Goal: Transaction & Acquisition: Purchase product/service

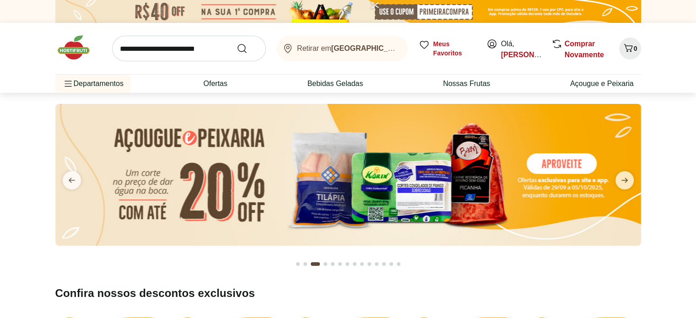
drag, startPoint x: 544, startPoint y: 283, endPoint x: 539, endPoint y: 285, distance: 5.2
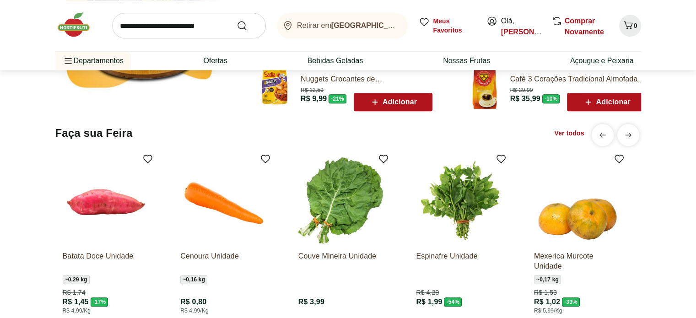
scroll to position [686, 0]
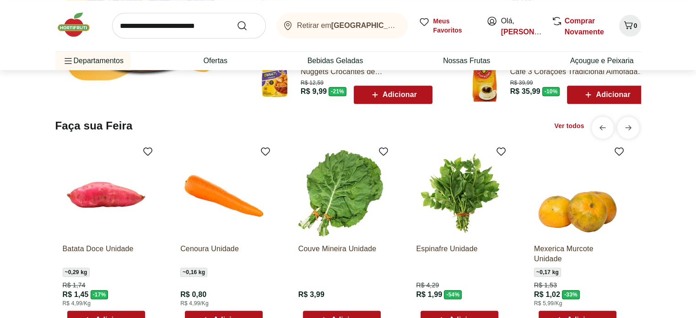
click at [591, 215] on img at bounding box center [577, 193] width 87 height 87
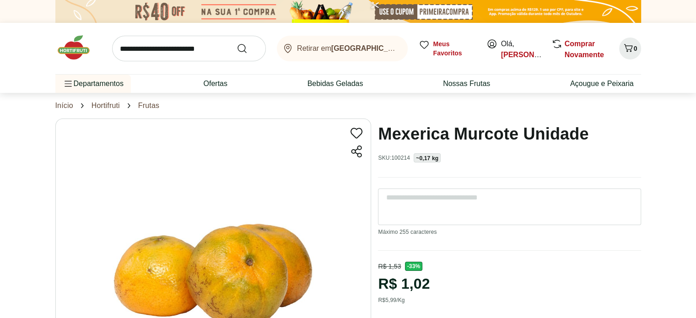
click at [147, 104] on link "Frutas" at bounding box center [148, 106] width 21 height 8
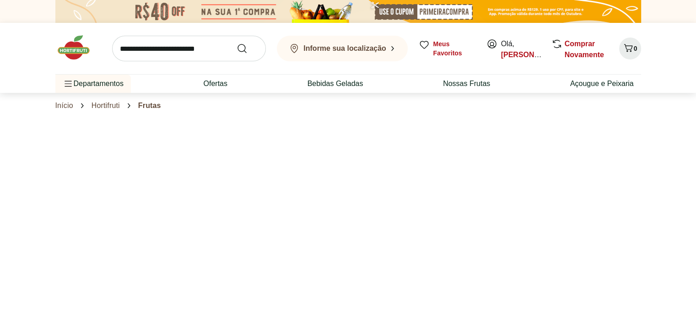
select select "**********"
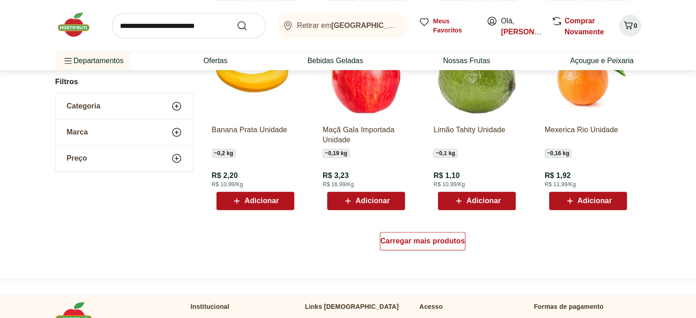
scroll to position [533, 0]
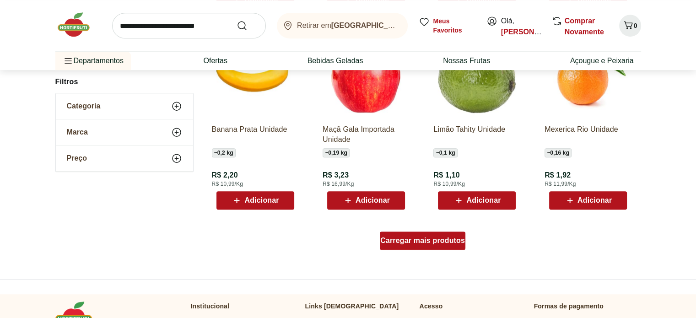
click at [430, 240] on span "Carregar mais produtos" at bounding box center [422, 240] width 85 height 7
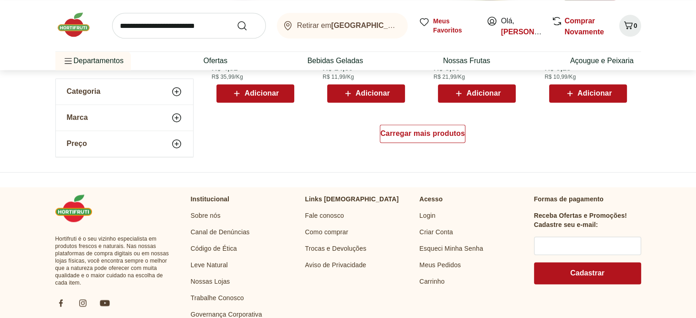
scroll to position [1220, 0]
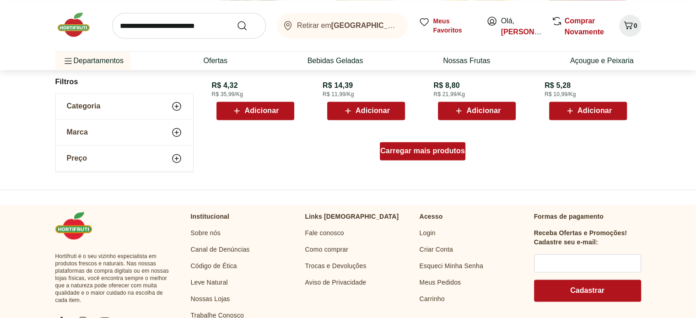
click at [439, 148] on span "Carregar mais produtos" at bounding box center [422, 150] width 85 height 7
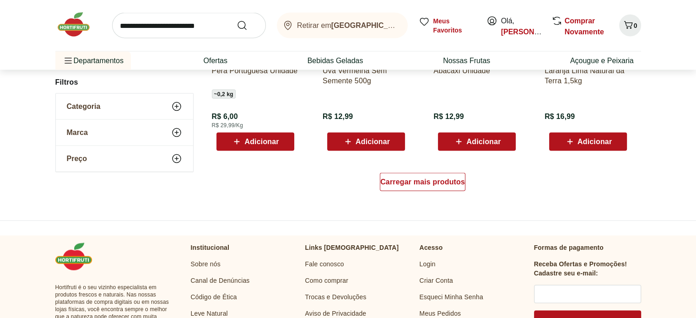
scroll to position [1754, 0]
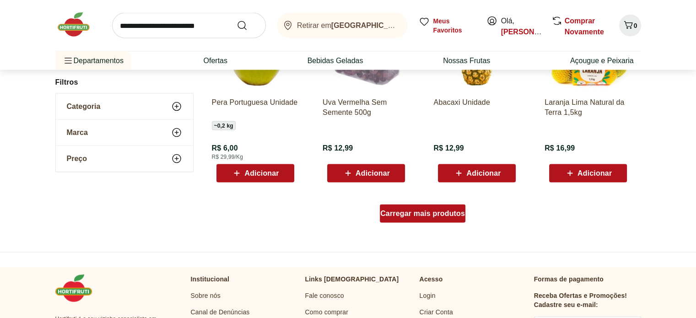
click at [447, 208] on div "Carregar mais produtos" at bounding box center [423, 214] width 86 height 18
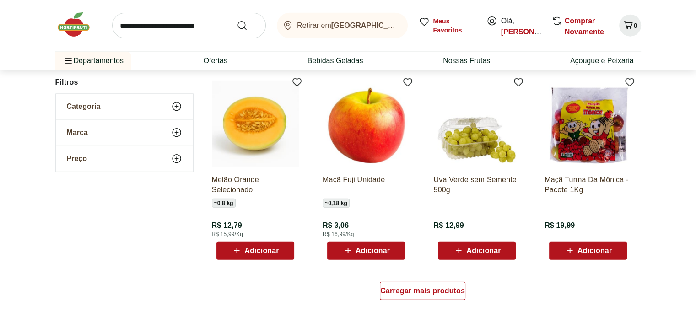
scroll to position [2288, 0]
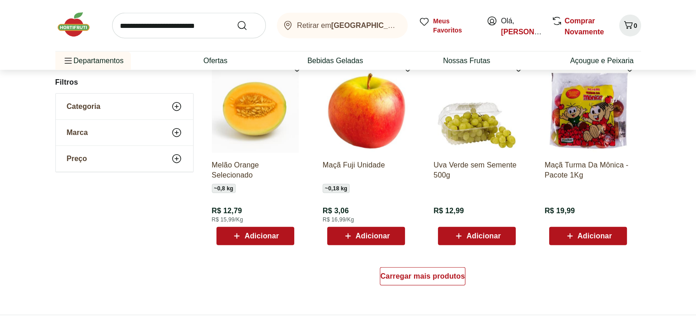
click at [479, 234] on span "Adicionar" at bounding box center [483, 235] width 34 height 7
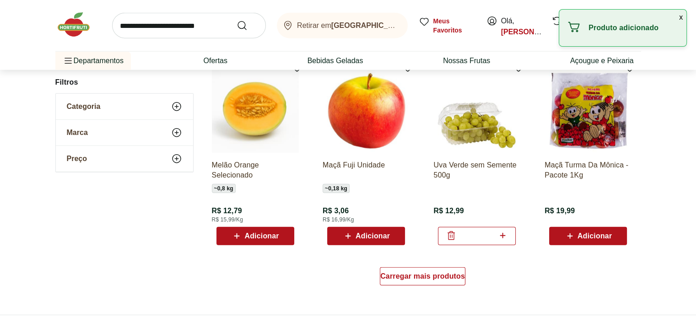
click at [258, 237] on span "Adicionar" at bounding box center [261, 235] width 34 height 7
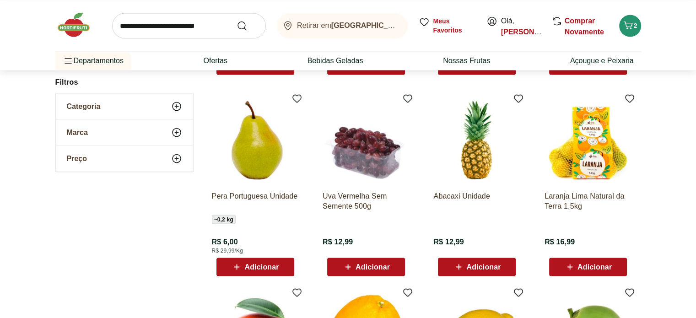
scroll to position [1677, 0]
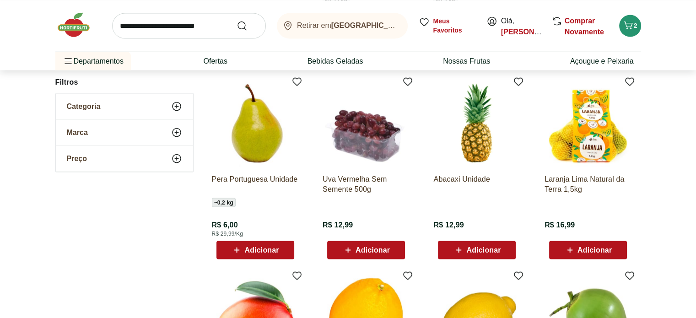
click at [377, 252] on span "Adicionar" at bounding box center [372, 249] width 34 height 7
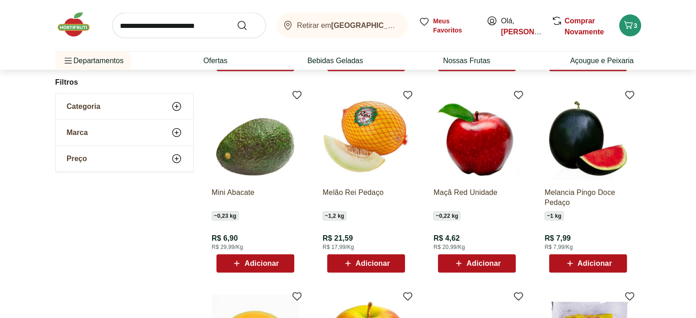
scroll to position [2440, 0]
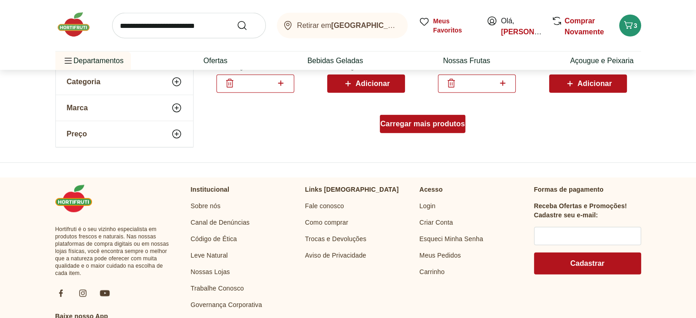
click at [444, 120] on span "Carregar mais produtos" at bounding box center [422, 123] width 85 height 7
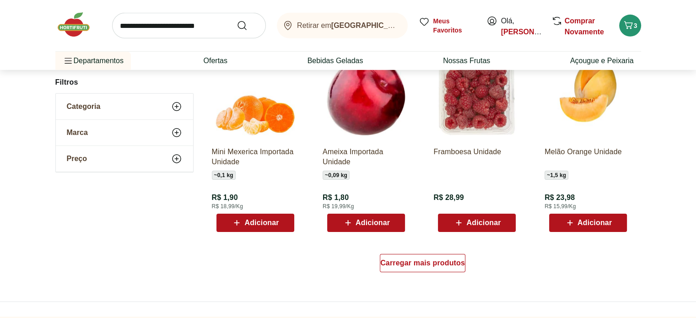
scroll to position [3050, 0]
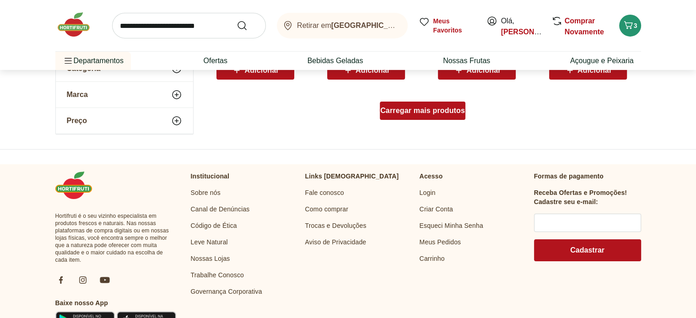
click at [440, 113] on span "Carregar mais produtos" at bounding box center [422, 110] width 85 height 7
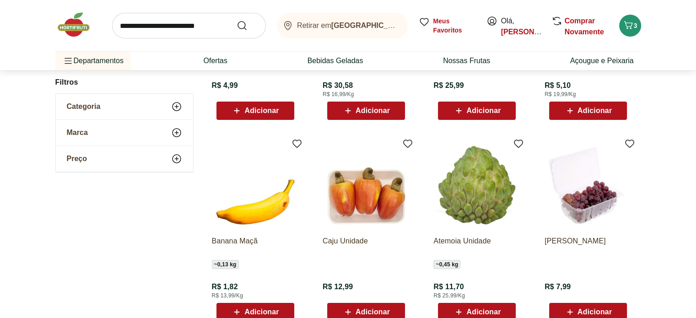
scroll to position [3431, 0]
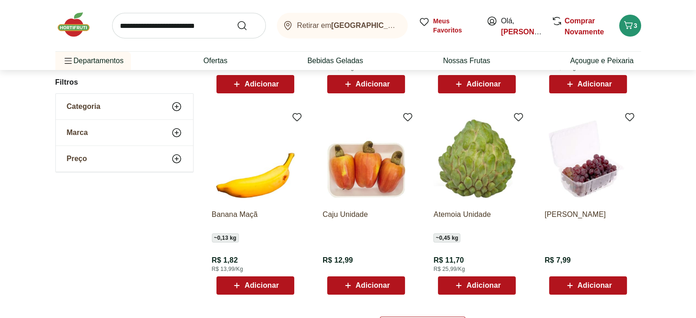
click at [262, 284] on span "Adicionar" at bounding box center [261, 285] width 34 height 7
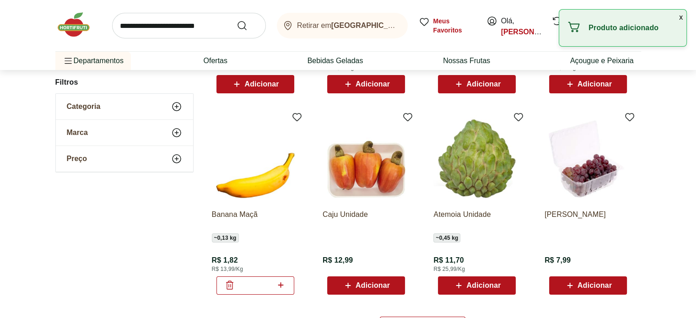
click at [280, 286] on icon at bounding box center [280, 285] width 11 height 11
click at [280, 284] on icon at bounding box center [280, 285] width 11 height 11
click at [278, 287] on icon at bounding box center [280, 285] width 11 height 11
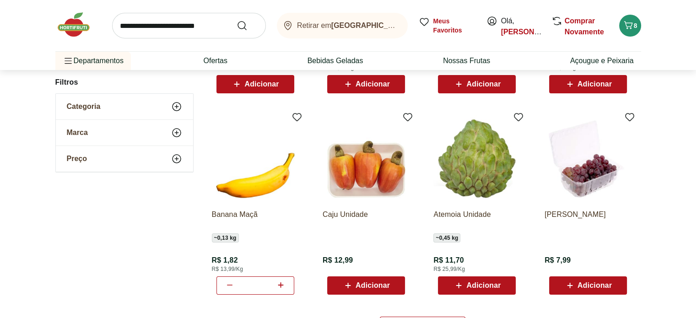
click at [281, 285] on icon at bounding box center [280, 284] width 5 height 5
click at [280, 286] on icon at bounding box center [280, 285] width 11 height 11
type input "*"
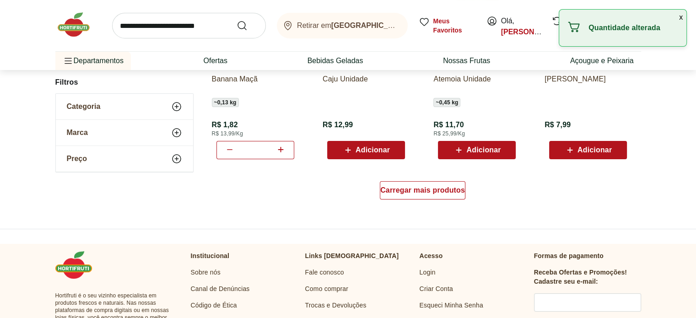
scroll to position [3584, 0]
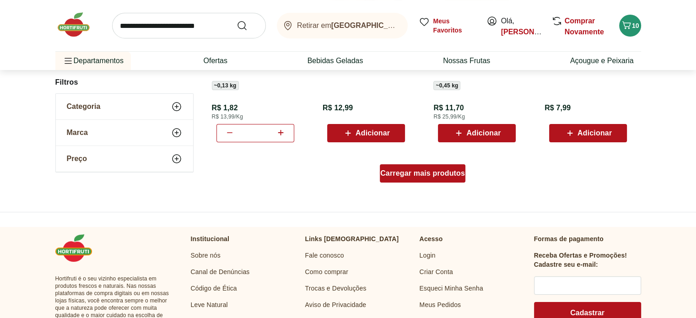
click at [426, 173] on span "Carregar mais produtos" at bounding box center [422, 173] width 85 height 7
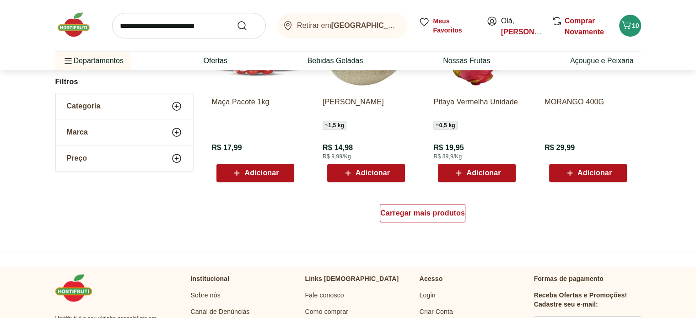
scroll to position [4194, 0]
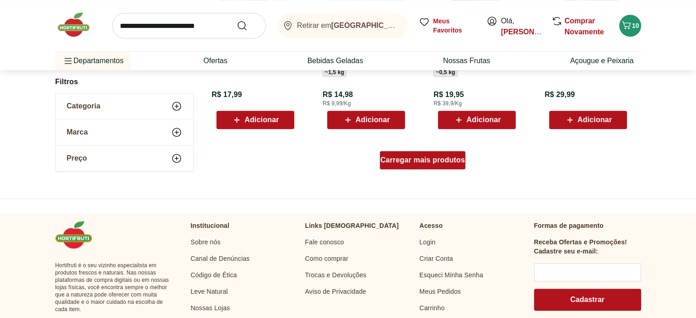
click at [425, 161] on span "Carregar mais produtos" at bounding box center [422, 159] width 85 height 7
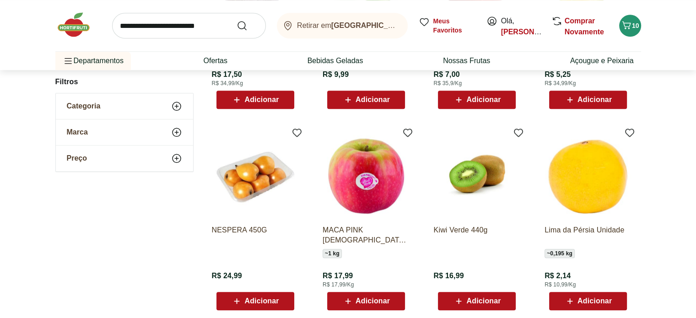
scroll to position [4422, 0]
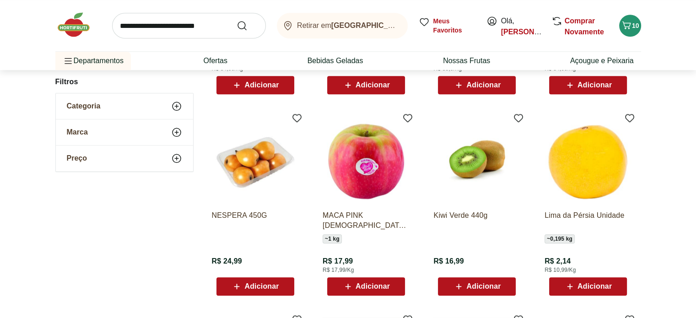
click at [259, 285] on span "Adicionar" at bounding box center [261, 286] width 34 height 7
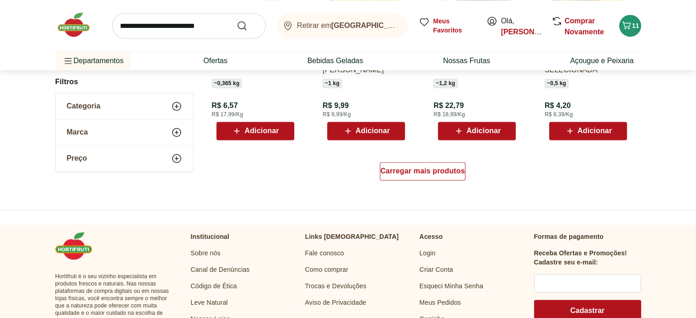
scroll to position [4804, 0]
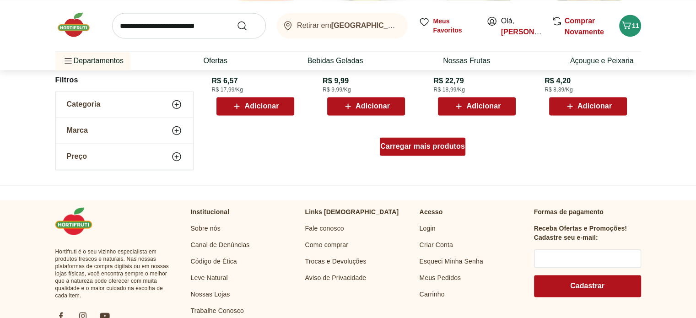
click at [417, 140] on div "Carregar mais produtos" at bounding box center [423, 146] width 86 height 18
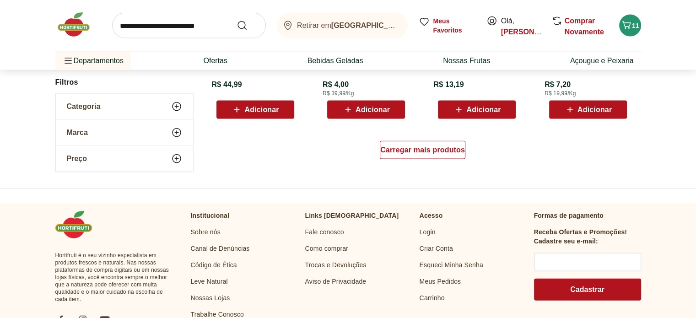
scroll to position [5414, 0]
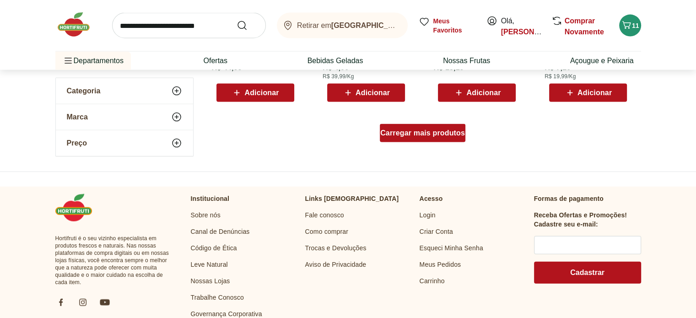
click at [425, 124] on div "Carregar mais produtos" at bounding box center [423, 133] width 86 height 18
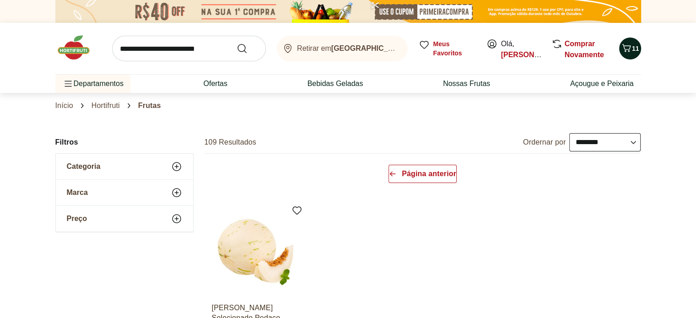
click at [627, 45] on icon "Carrinho" at bounding box center [626, 48] width 9 height 8
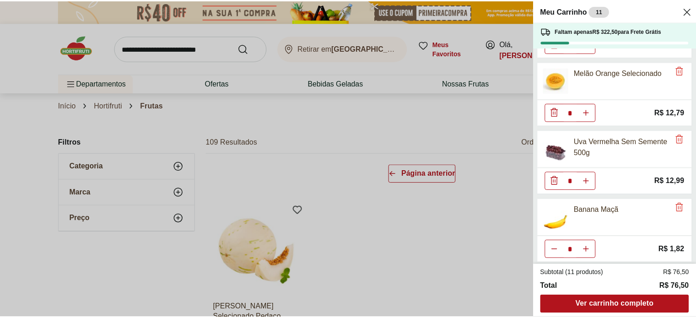
scroll to position [76, 0]
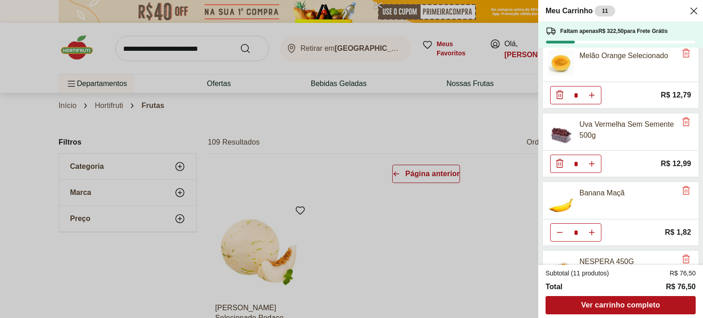
click at [437, 237] on div "Meu Carrinho 11 Faltam apenas R$ 322,50 para Frete Grátis Uva Verde sem Semente…" at bounding box center [351, 159] width 703 height 318
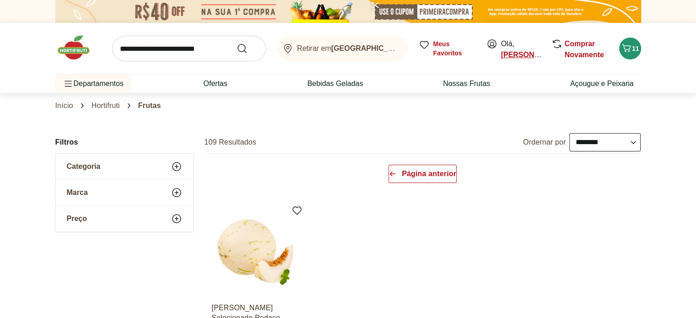
click at [522, 54] on link "[PERSON_NAME]" at bounding box center [531, 55] width 61 height 8
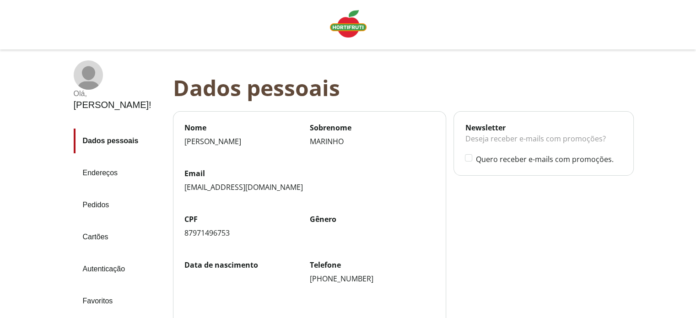
click at [101, 193] on link "Pedidos" at bounding box center [120, 205] width 92 height 25
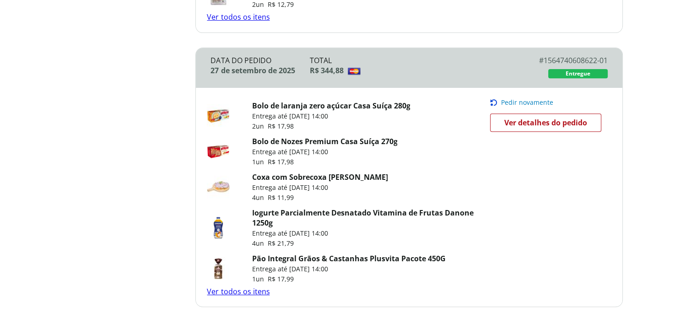
scroll to position [381, 0]
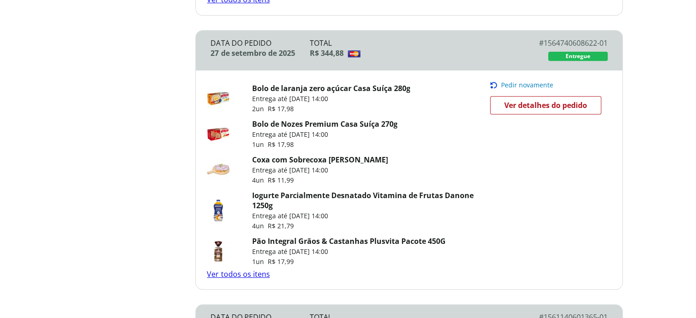
click at [346, 86] on link "Bolo de laranja zero açúcar Casa Suíça 280g" at bounding box center [331, 88] width 158 height 10
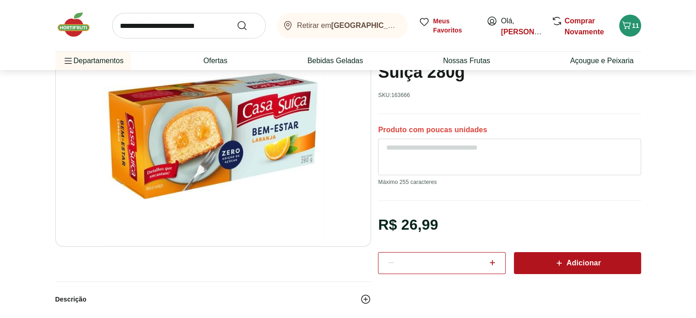
scroll to position [152, 0]
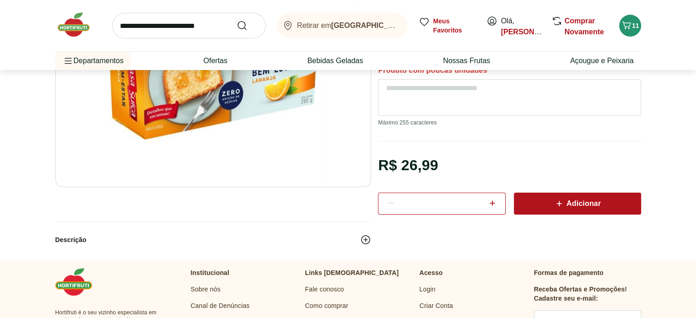
click at [491, 205] on icon at bounding box center [492, 203] width 11 height 11
type input "*"
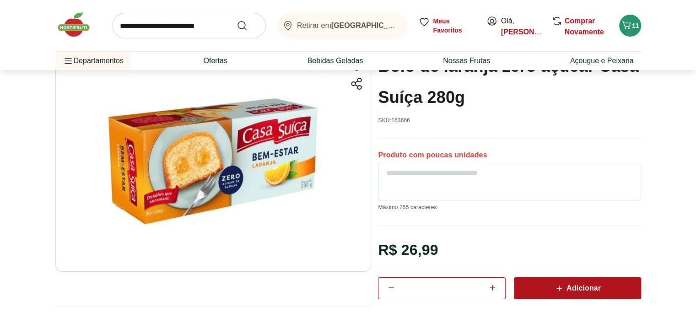
scroll to position [0, 0]
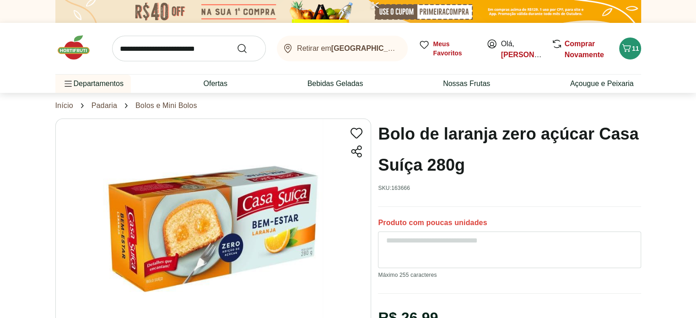
click at [110, 104] on link "Padaria" at bounding box center [105, 106] width 26 height 8
select select "**********"
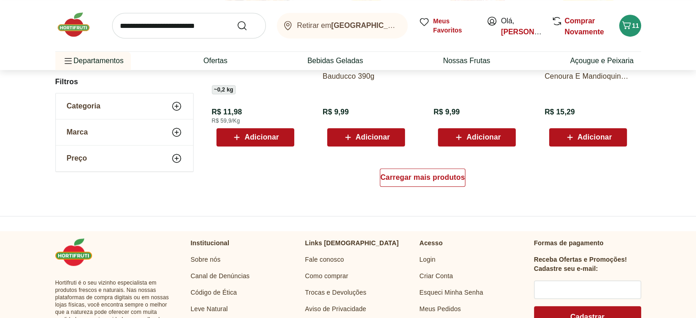
scroll to position [610, 0]
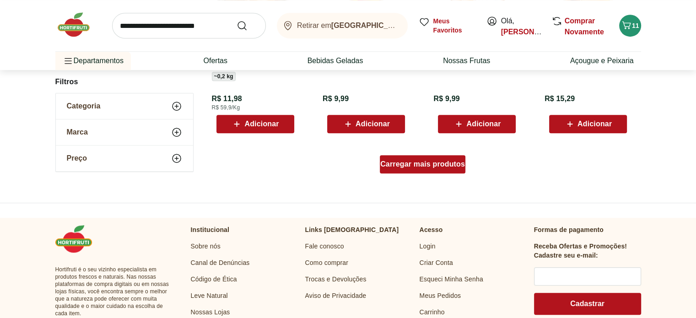
click at [421, 162] on span "Carregar mais produtos" at bounding box center [422, 164] width 85 height 7
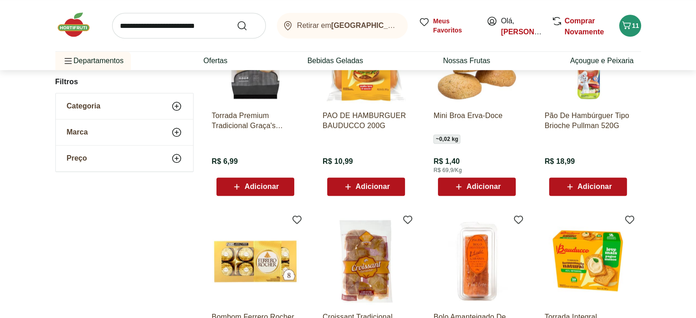
scroll to position [915, 0]
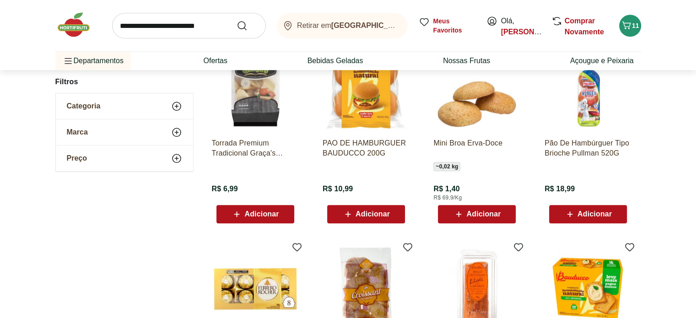
click at [485, 212] on span "Adicionar" at bounding box center [483, 213] width 34 height 7
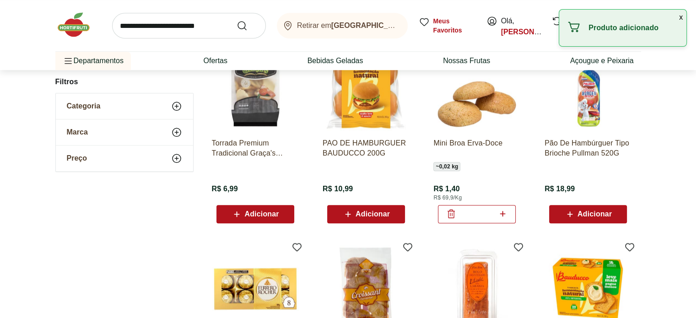
click at [501, 210] on icon at bounding box center [502, 213] width 11 height 11
type input "*"
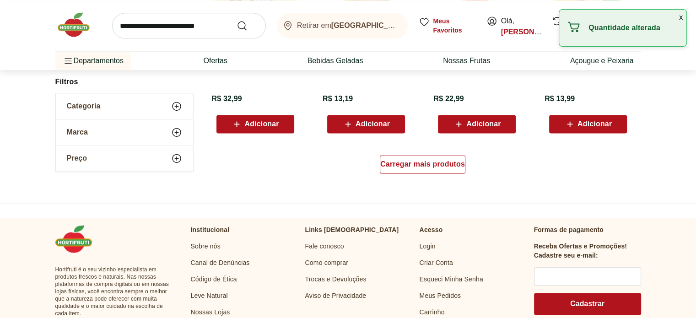
scroll to position [1220, 0]
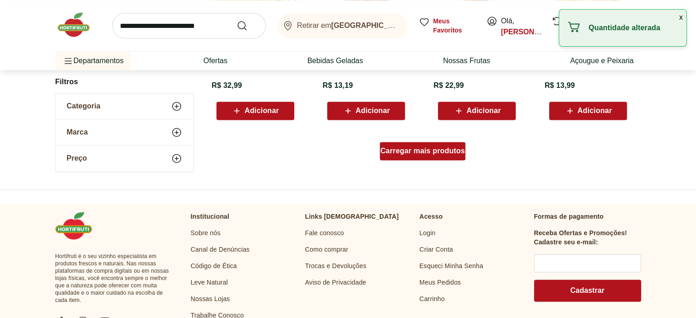
click at [421, 153] on span "Carregar mais produtos" at bounding box center [422, 150] width 85 height 7
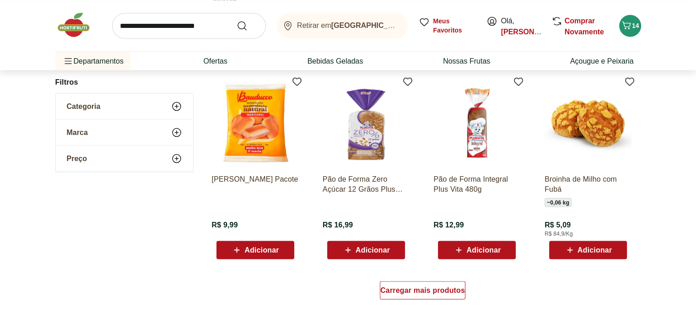
scroll to position [1754, 0]
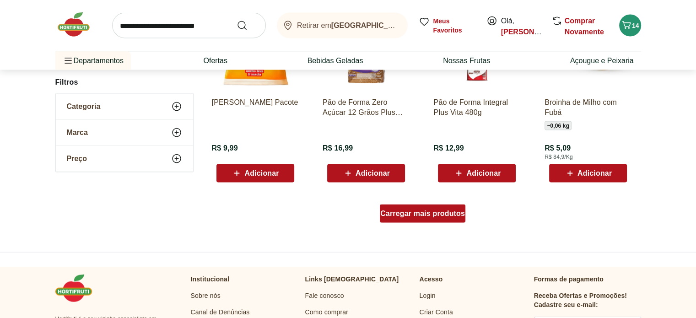
click at [412, 211] on span "Carregar mais produtos" at bounding box center [422, 213] width 85 height 7
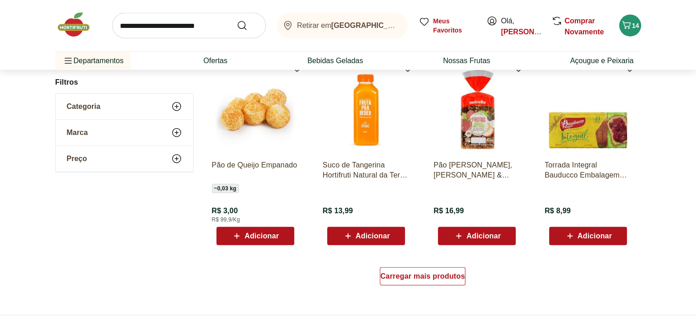
scroll to position [2364, 0]
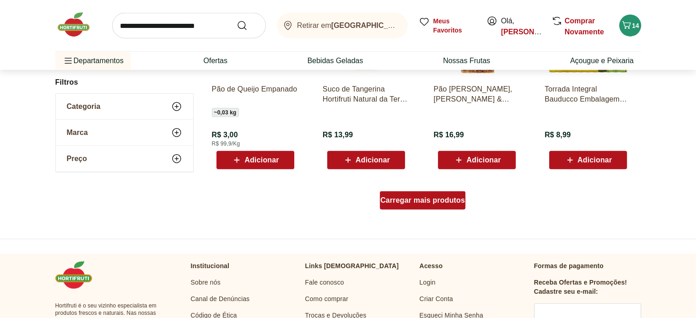
click at [412, 195] on div "Carregar mais produtos" at bounding box center [423, 200] width 86 height 18
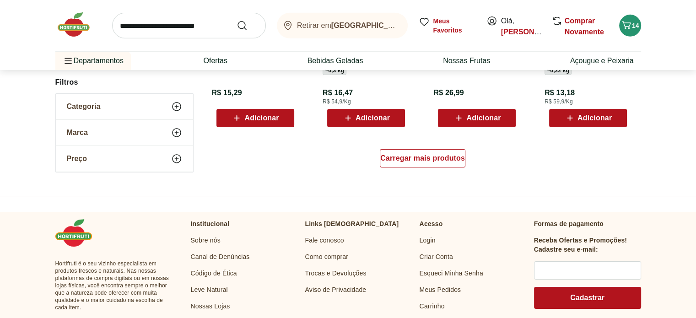
scroll to position [3050, 0]
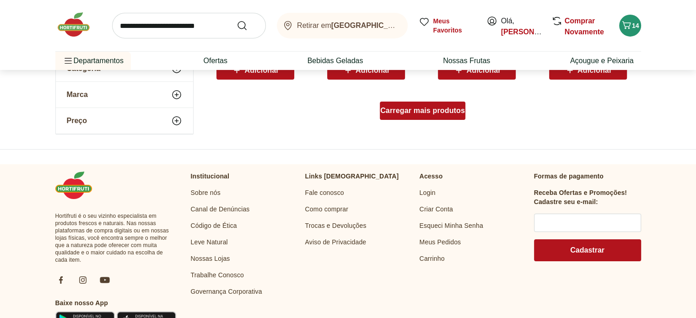
click at [428, 108] on span "Carregar mais produtos" at bounding box center [422, 110] width 85 height 7
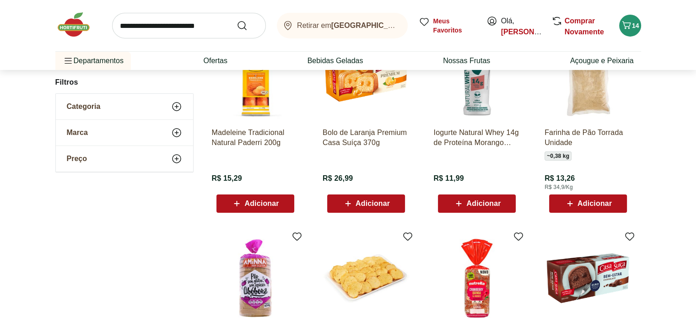
scroll to position [3126, 0]
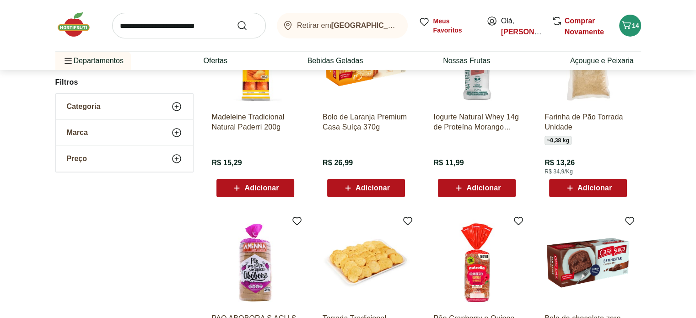
click at [249, 184] on span "Adicionar" at bounding box center [261, 187] width 34 height 7
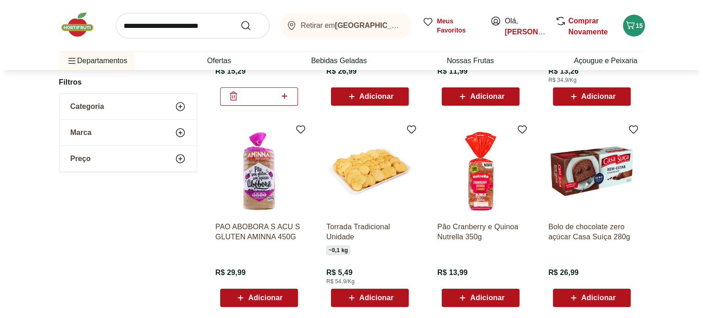
scroll to position [3203, 0]
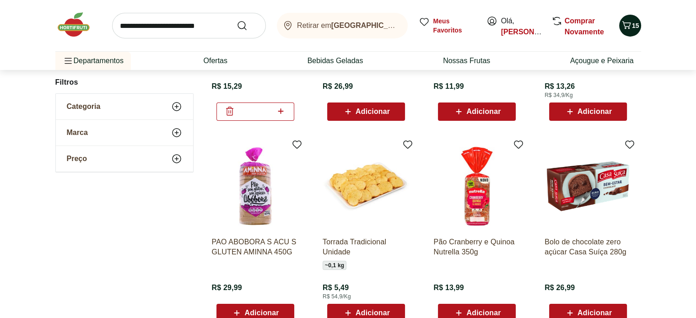
click at [635, 25] on span "15" at bounding box center [635, 25] width 7 height 7
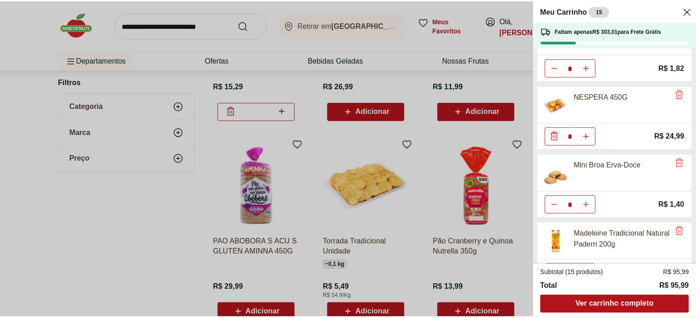
scroll to position [263, 0]
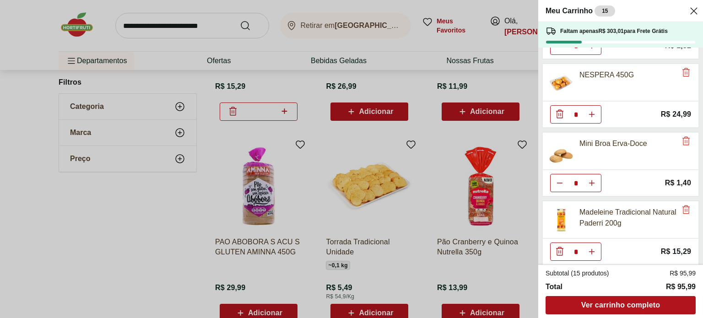
click at [520, 221] on div "Meu Carrinho 15 Faltam apenas R$ 303,01 para Frete Grátis Uva Verde sem Semente…" at bounding box center [351, 159] width 703 height 318
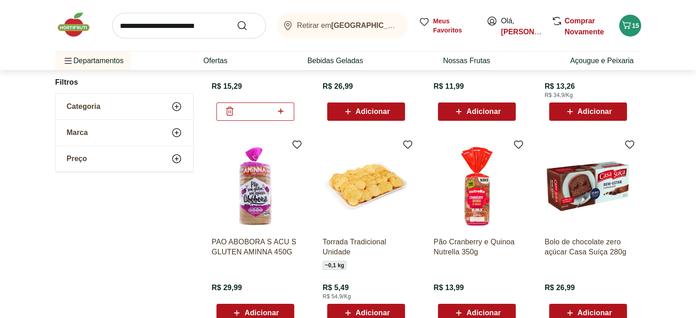
click at [589, 309] on span "Adicionar" at bounding box center [594, 312] width 34 height 7
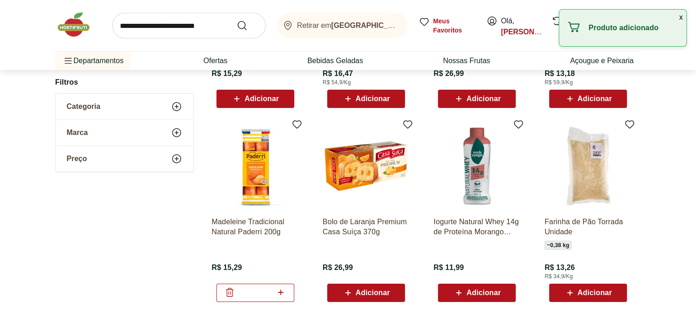
scroll to position [3050, 0]
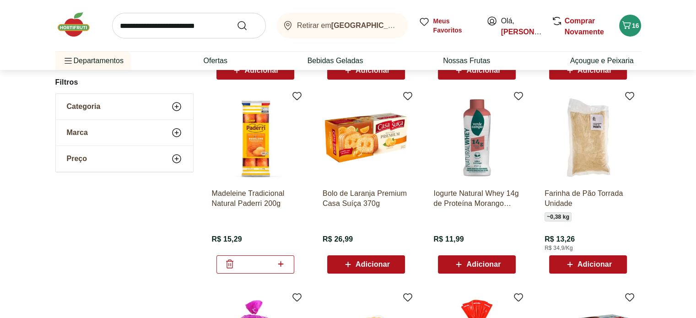
click at [372, 263] on span "Adicionar" at bounding box center [372, 264] width 34 height 7
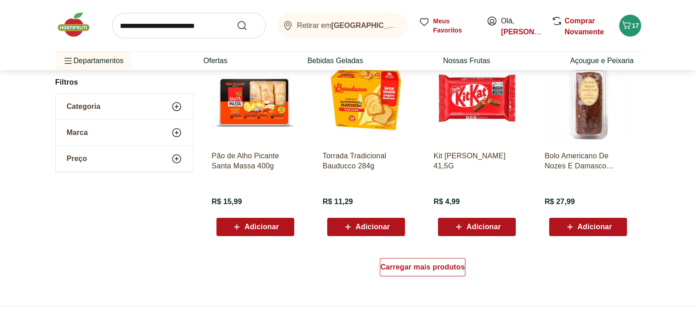
scroll to position [3507, 0]
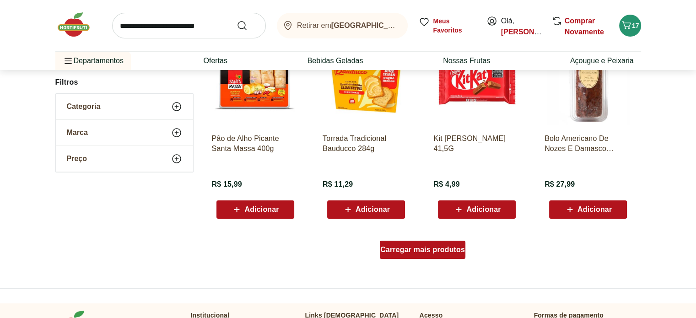
click at [423, 252] on span "Carregar mais produtos" at bounding box center [422, 249] width 85 height 7
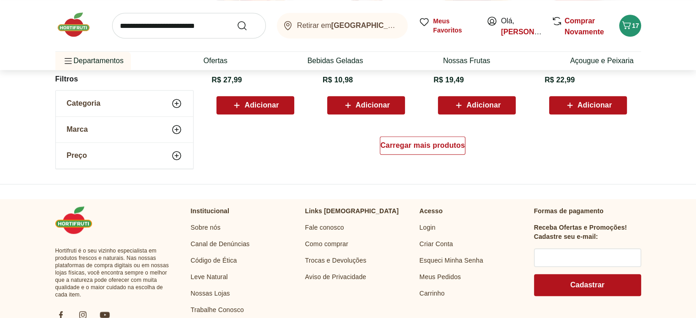
scroll to position [4270, 0]
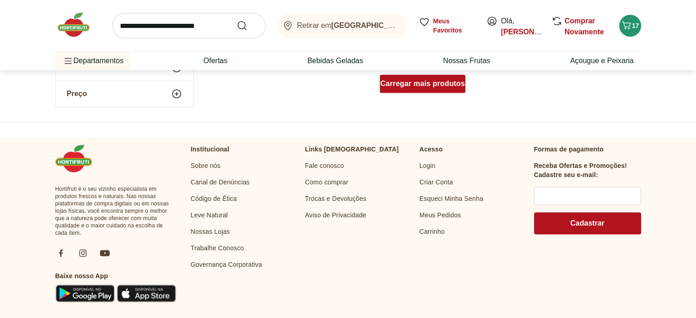
click at [425, 83] on span "Carregar mais produtos" at bounding box center [422, 83] width 85 height 7
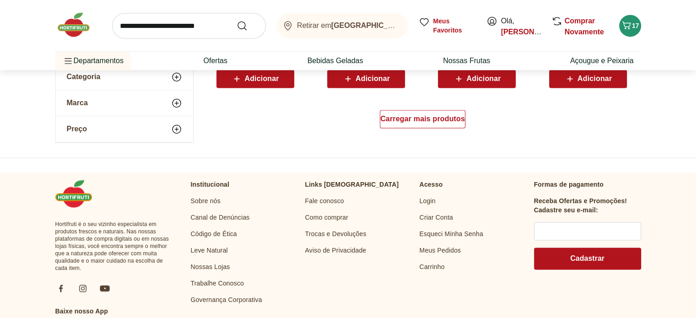
scroll to position [4804, 0]
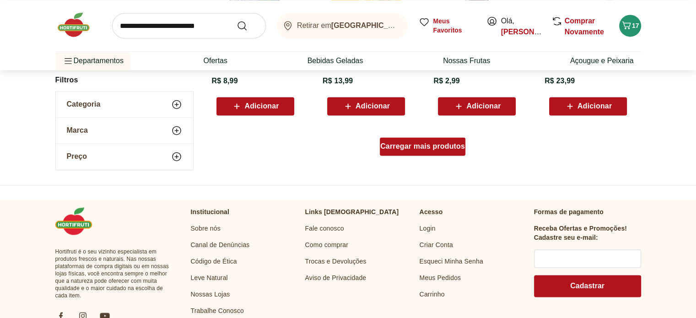
click at [423, 150] on span "Carregar mais produtos" at bounding box center [422, 146] width 85 height 7
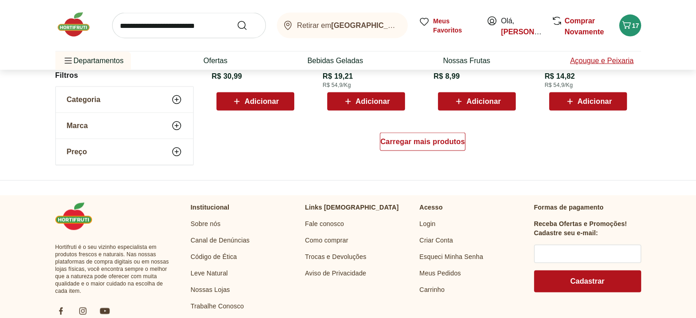
scroll to position [5414, 0]
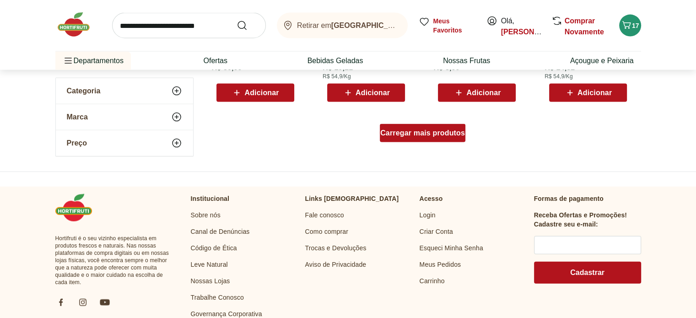
click at [430, 125] on div "Carregar mais produtos" at bounding box center [423, 133] width 86 height 18
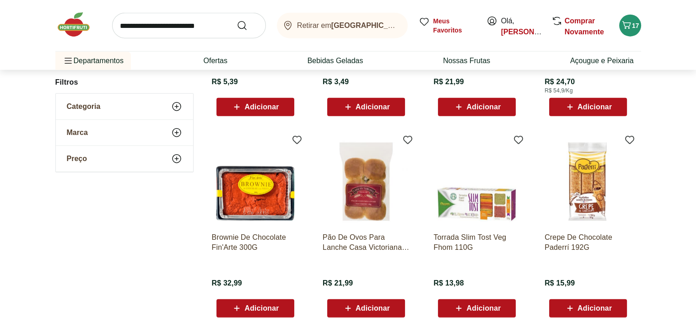
scroll to position [5871, 0]
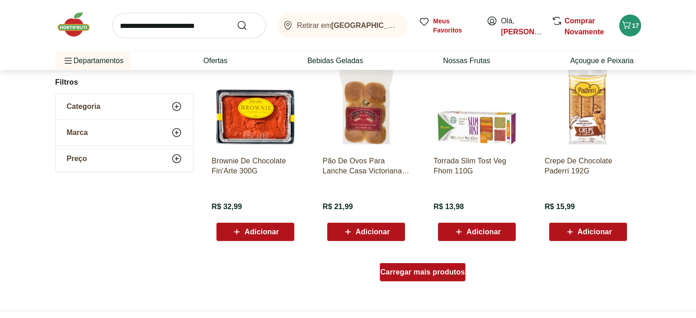
click at [420, 269] on span "Carregar mais produtos" at bounding box center [422, 272] width 85 height 7
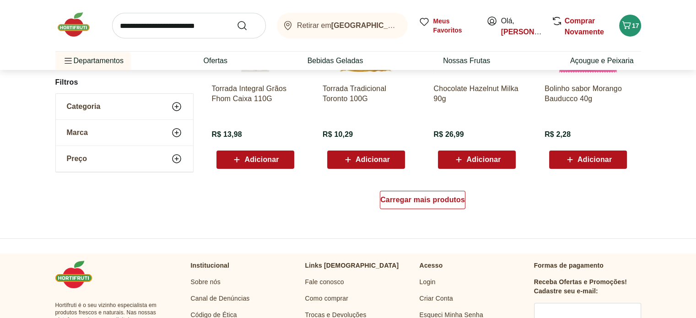
scroll to position [6558, 0]
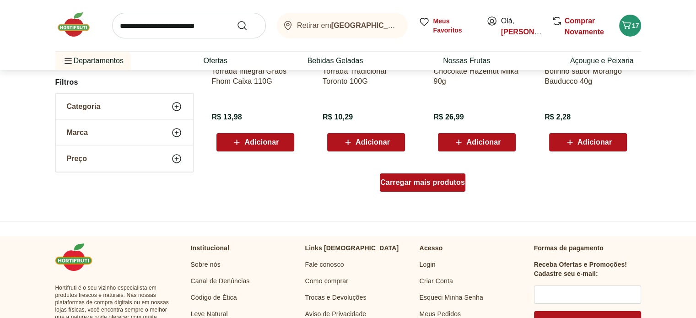
click at [435, 181] on span "Carregar mais produtos" at bounding box center [422, 182] width 85 height 7
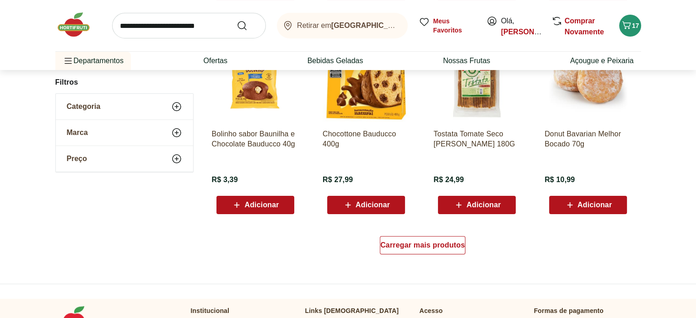
scroll to position [7167, 0]
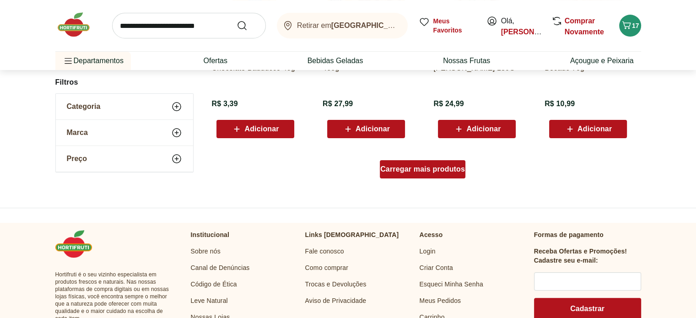
click at [425, 168] on span "Carregar mais produtos" at bounding box center [422, 169] width 85 height 7
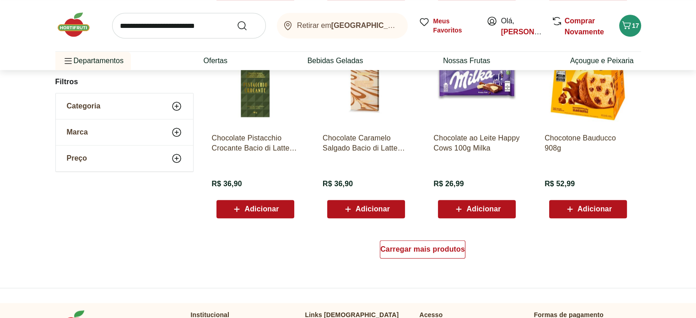
scroll to position [7701, 0]
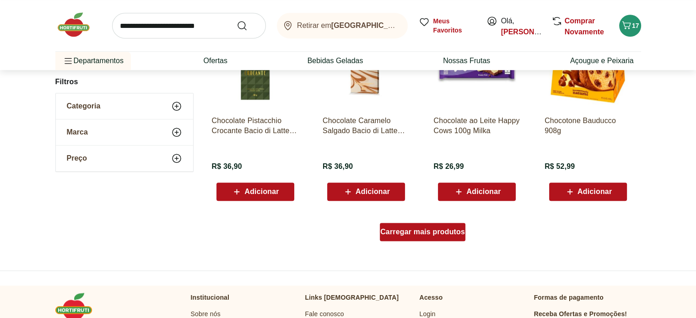
click at [424, 230] on span "Carregar mais produtos" at bounding box center [422, 231] width 85 height 7
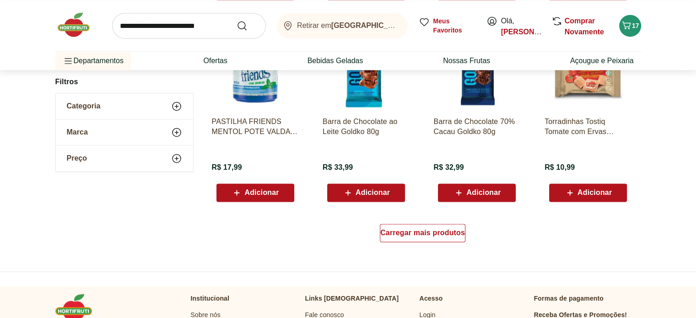
scroll to position [8311, 0]
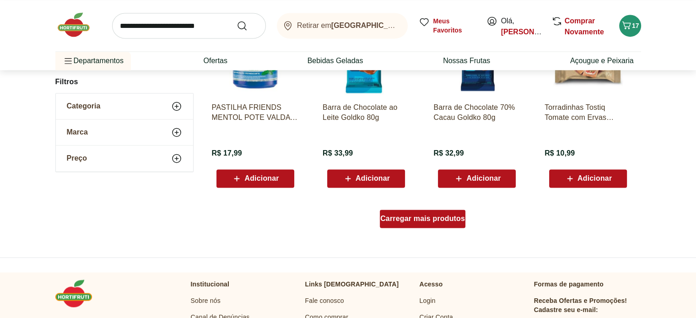
click at [424, 215] on span "Carregar mais produtos" at bounding box center [422, 218] width 85 height 7
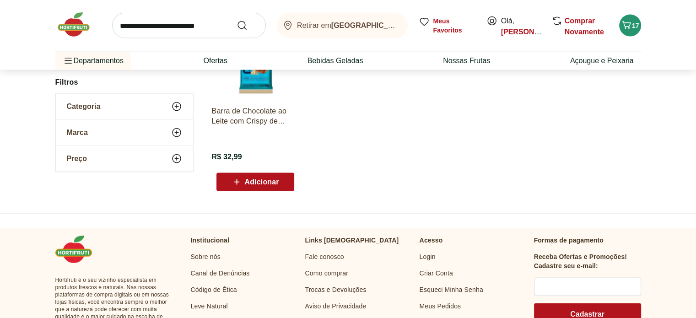
scroll to position [8922, 0]
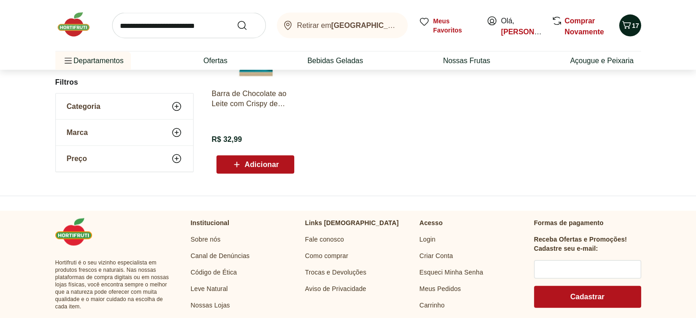
click at [633, 26] on span "17" at bounding box center [635, 25] width 7 height 7
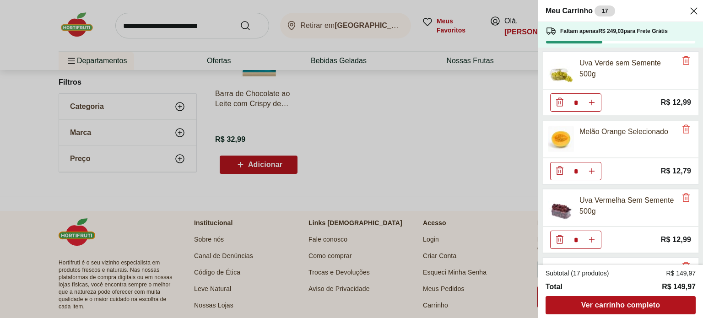
click at [474, 130] on div "Meu Carrinho 17 Faltam apenas R$ 249,03 para Frete Grátis Uva Verde sem Semente…" at bounding box center [351, 159] width 703 height 318
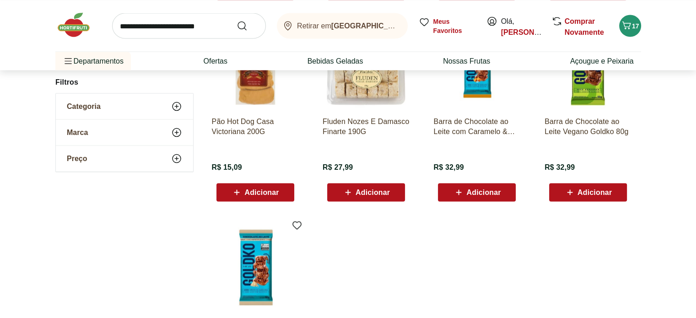
scroll to position [8388, 0]
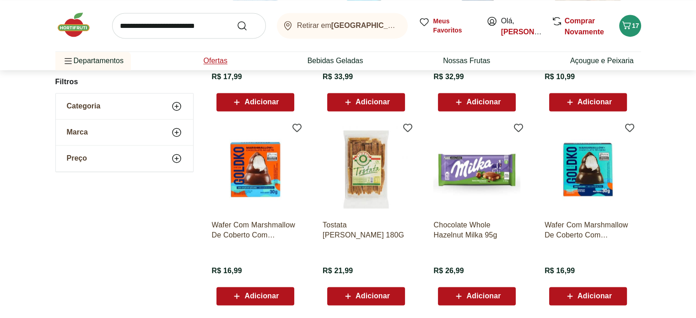
click at [215, 64] on link "Ofertas" at bounding box center [215, 60] width 24 height 11
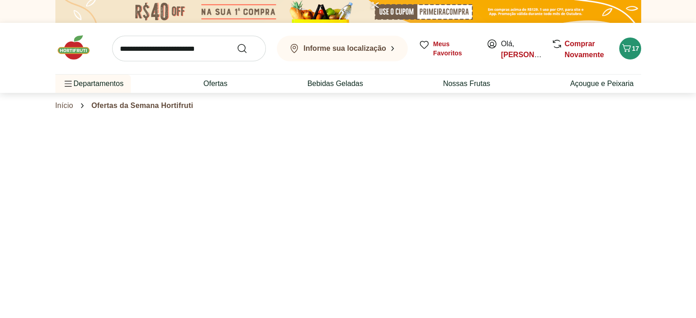
select select "**********"
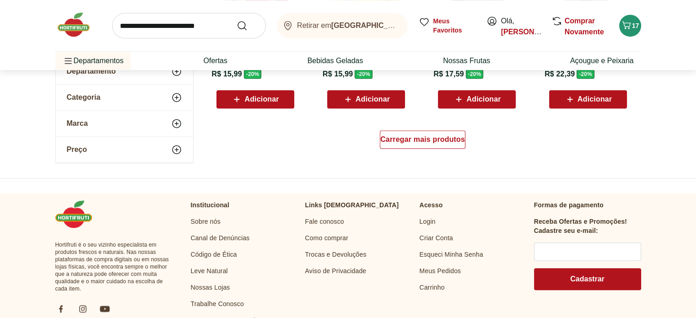
scroll to position [610, 0]
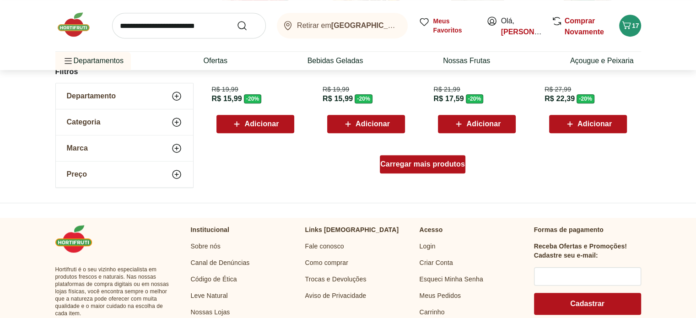
click at [417, 166] on span "Carregar mais produtos" at bounding box center [422, 164] width 85 height 7
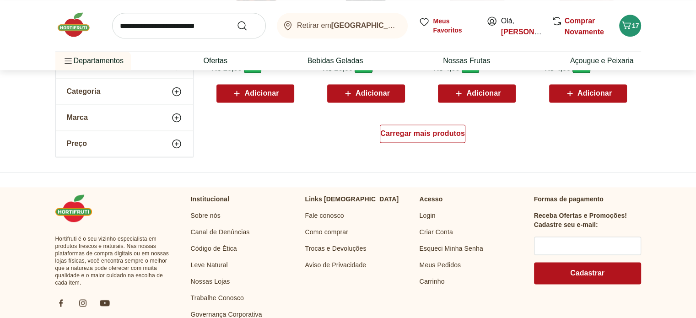
scroll to position [1220, 0]
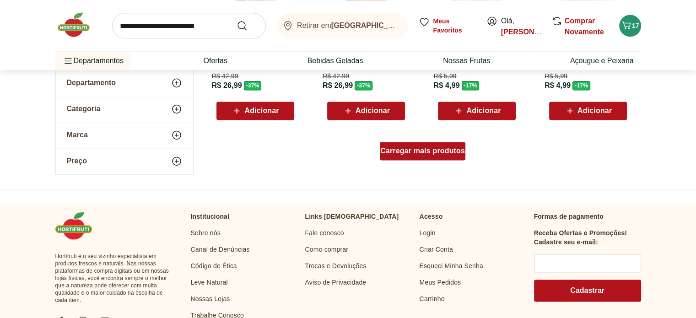
click at [421, 150] on span "Carregar mais produtos" at bounding box center [422, 150] width 85 height 7
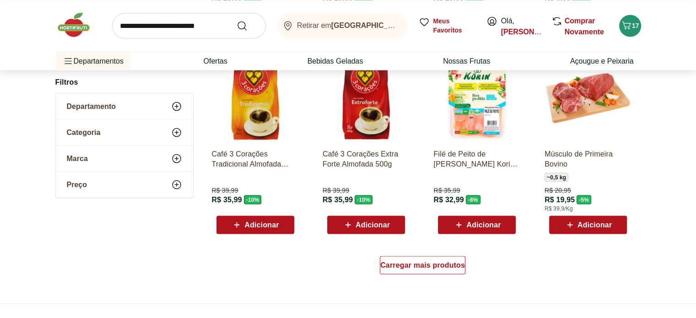
scroll to position [1754, 0]
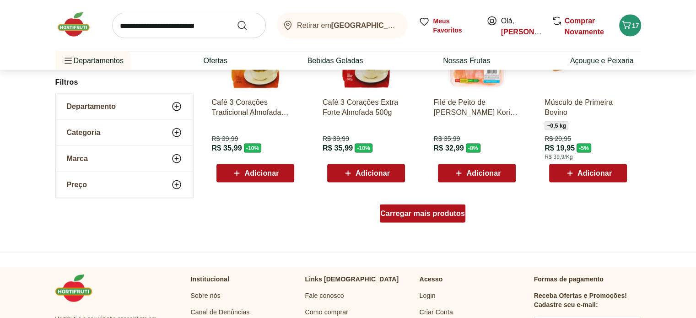
click at [431, 211] on span "Carregar mais produtos" at bounding box center [422, 213] width 85 height 7
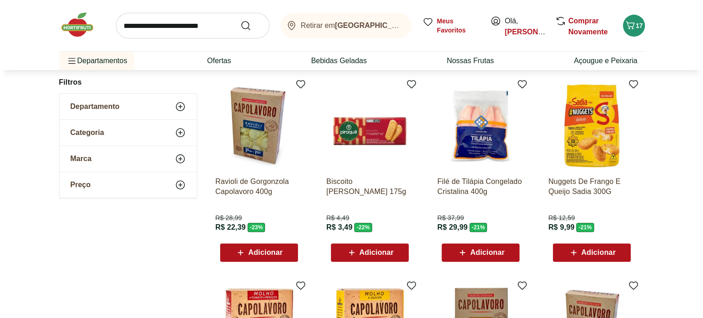
scroll to position [305, 0]
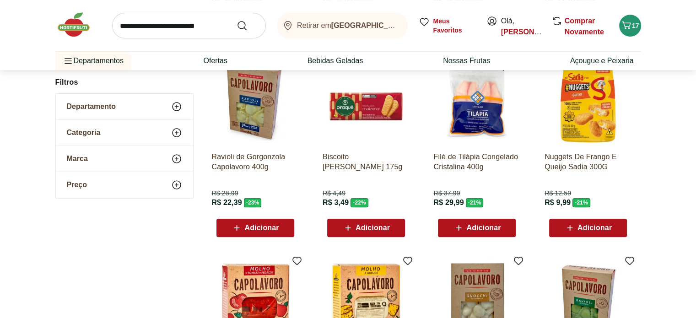
click at [482, 230] on span "Adicionar" at bounding box center [483, 227] width 34 height 7
click at [629, 27] on icon "Carrinho" at bounding box center [626, 25] width 9 height 8
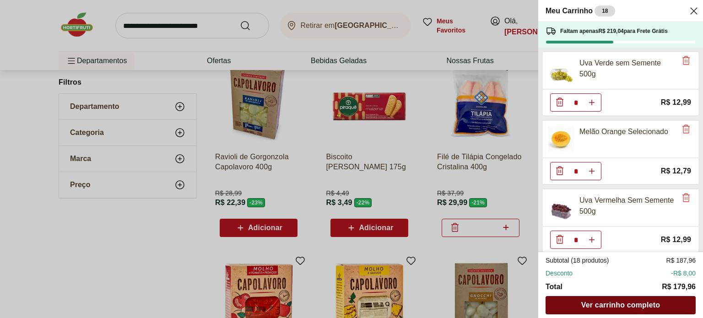
click at [634, 303] on span "Ver carrinho completo" at bounding box center [620, 305] width 79 height 7
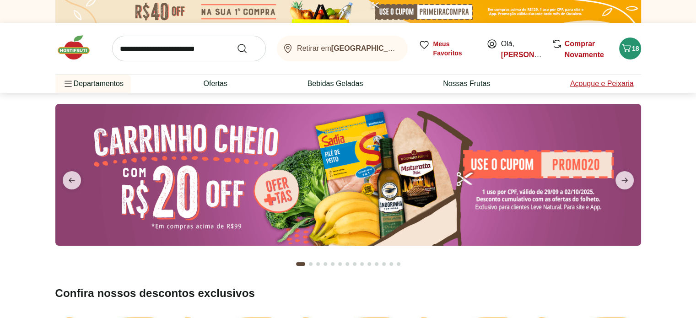
click at [587, 83] on link "Açougue e Peixaria" at bounding box center [602, 83] width 64 height 11
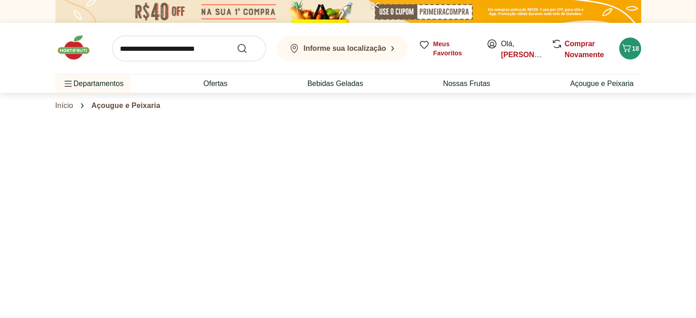
select select "**********"
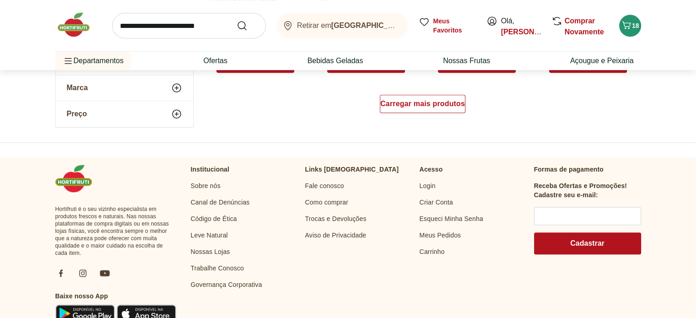
scroll to position [686, 0]
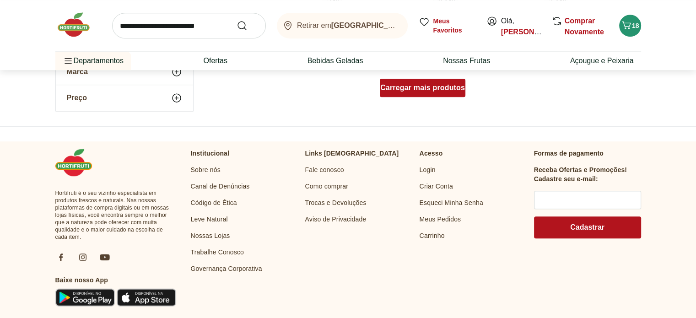
click at [430, 86] on span "Carregar mais produtos" at bounding box center [422, 87] width 85 height 7
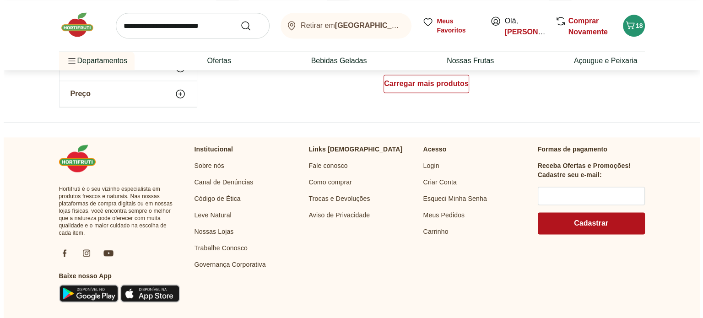
scroll to position [1296, 0]
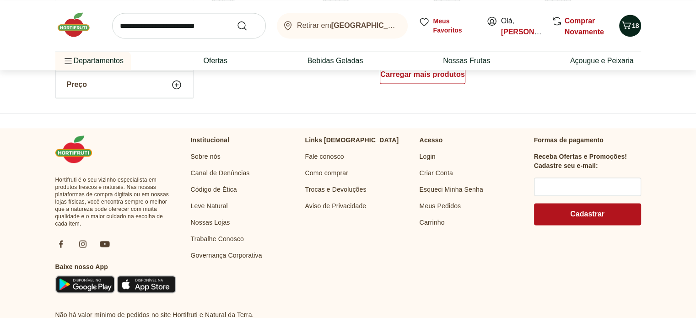
click at [630, 23] on icon "Carrinho" at bounding box center [626, 25] width 11 height 11
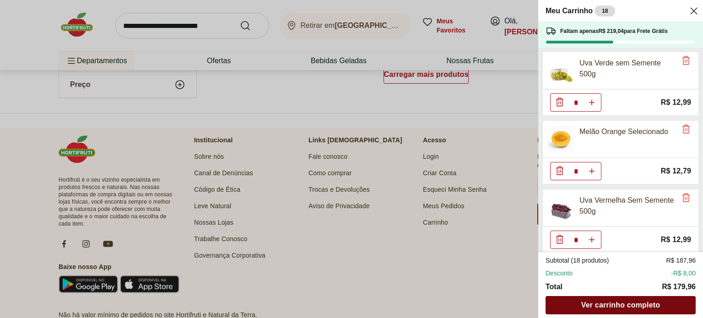
click at [619, 305] on span "Ver carrinho completo" at bounding box center [620, 305] width 79 height 7
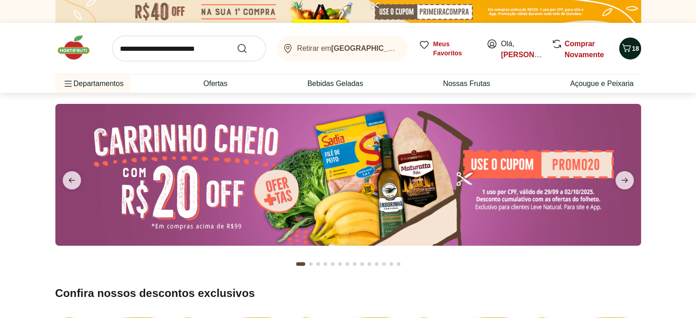
click at [630, 47] on icon "Carrinho" at bounding box center [626, 48] width 9 height 8
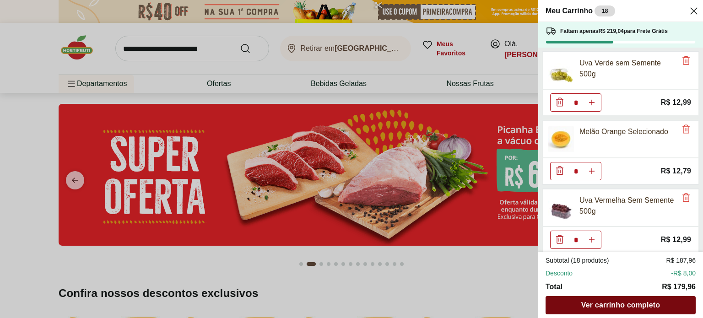
click at [626, 307] on span "Ver carrinho completo" at bounding box center [620, 305] width 79 height 7
